Goal: Information Seeking & Learning: Learn about a topic

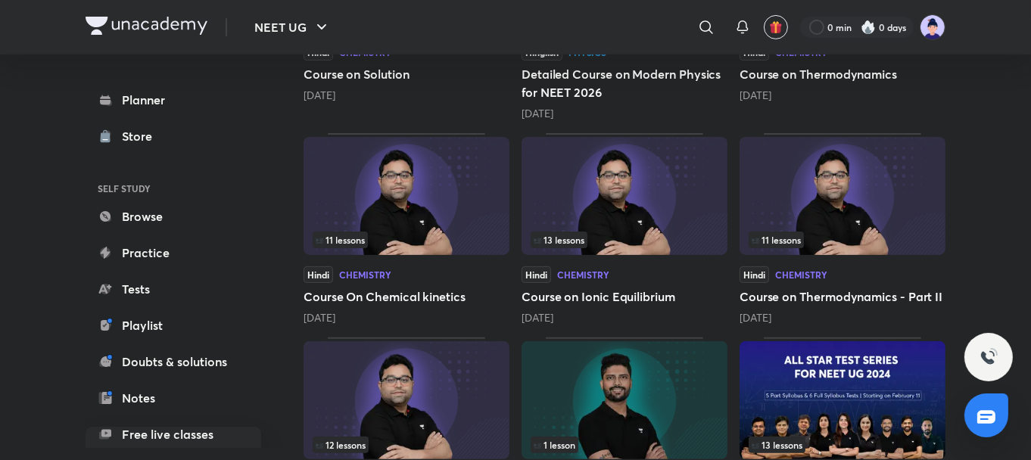
scroll to position [606, 0]
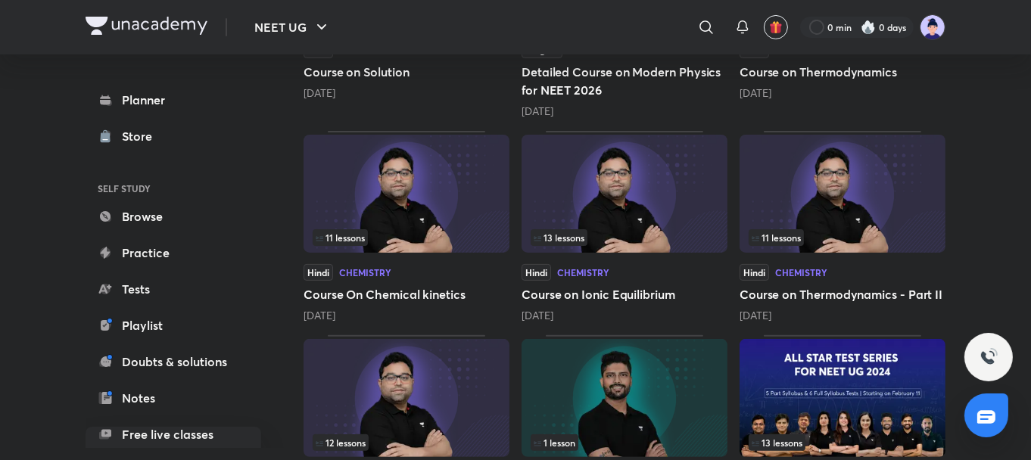
click at [625, 213] on img at bounding box center [625, 194] width 206 height 118
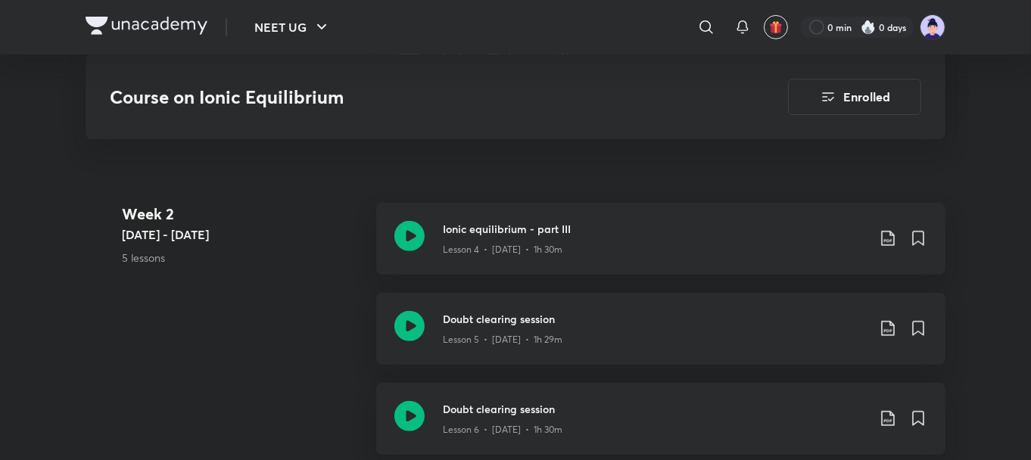
scroll to position [1212, 0]
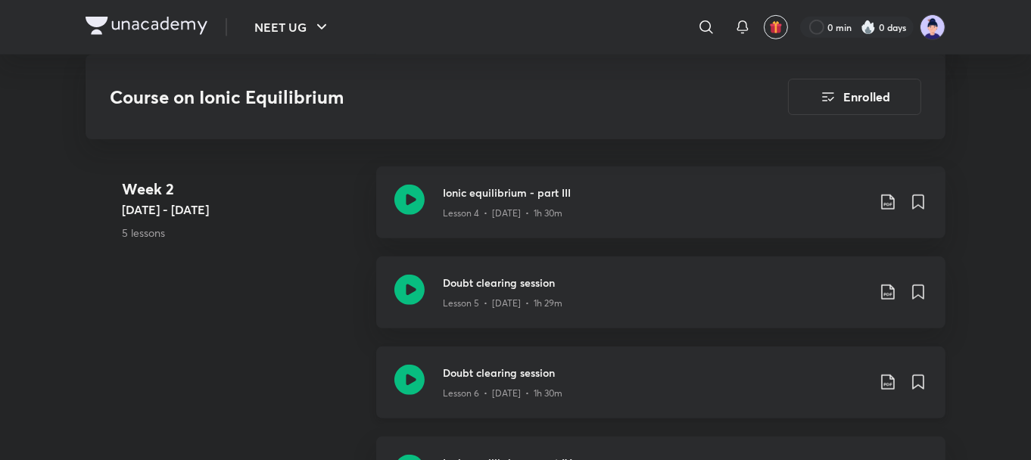
click at [547, 347] on div "Doubt clearing session Lesson 6 • [DATE] • 1h 30m" at bounding box center [660, 383] width 569 height 72
